Goal: Find specific page/section: Find specific page/section

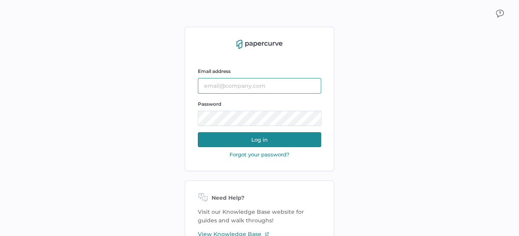
type input "[EMAIL_ADDRESS][DOMAIN_NAME]"
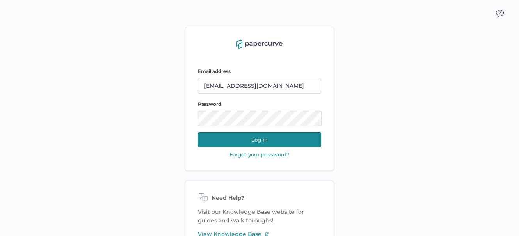
click at [251, 136] on button "Log in" at bounding box center [259, 139] width 123 height 15
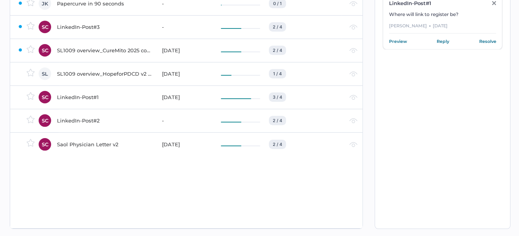
scroll to position [39, 0]
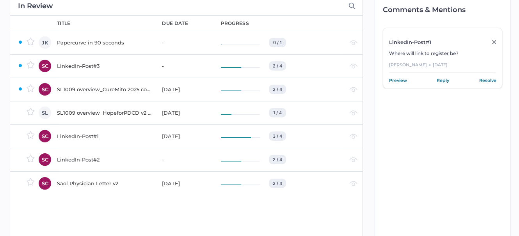
click at [502, 41] on div "LinkedIn-Post#1 Where will link to register be? Jennifer Indyk ● Sep 10, 2025 P…" at bounding box center [442, 58] width 119 height 61
click at [80, 110] on div "SL1009 overview_HopeforPDCD v2 for PRC 11Sep2025" at bounding box center [105, 112] width 96 height 9
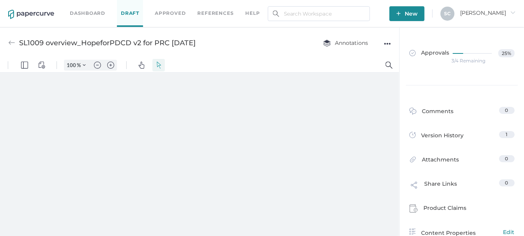
click at [91, 13] on link "Dashboard" at bounding box center [87, 13] width 35 height 9
